Goal: Information Seeking & Learning: Learn about a topic

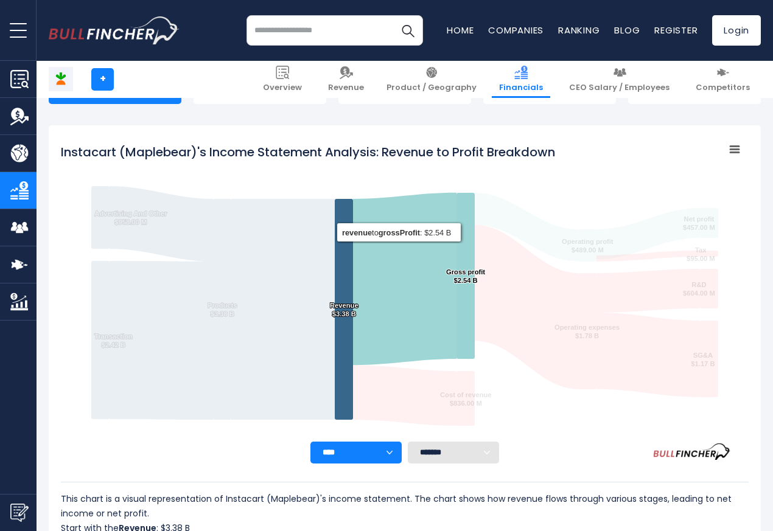
scroll to position [659, 0]
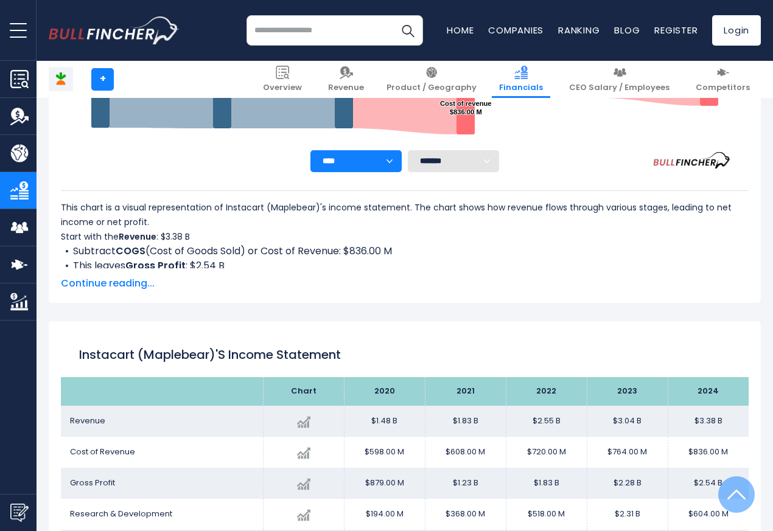
scroll to position [659, 0]
